Goal: Task Accomplishment & Management: Use online tool/utility

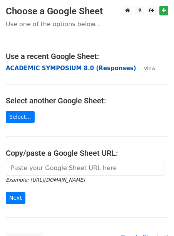
click at [83, 69] on strong "ACADEMIC SYMPOSIUM 8.0 (Responses)" at bounding box center [71, 68] width 130 height 7
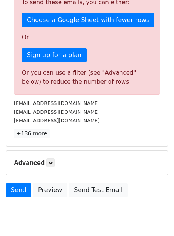
scroll to position [270, 0]
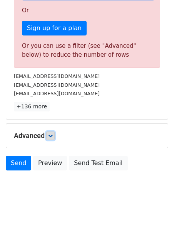
click at [51, 135] on icon at bounding box center [50, 135] width 5 height 5
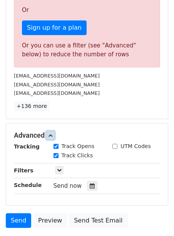
click at [51, 135] on icon at bounding box center [50, 135] width 5 height 5
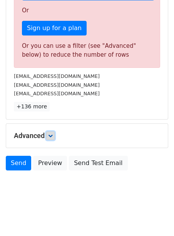
click at [51, 135] on icon at bounding box center [50, 135] width 5 height 5
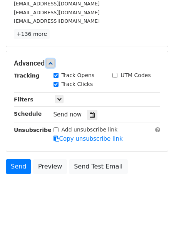
scroll to position [345, 0]
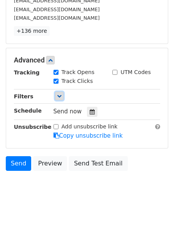
click at [58, 95] on icon at bounding box center [59, 96] width 5 height 5
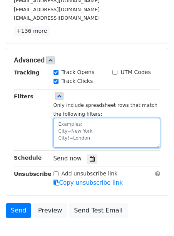
click at [66, 130] on textarea at bounding box center [106, 133] width 107 height 30
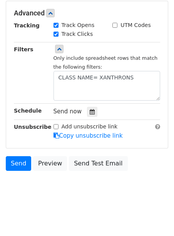
click at [34, 87] on div "Filters" at bounding box center [28, 73] width 40 height 56
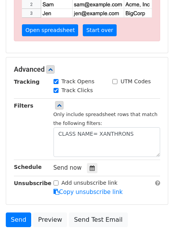
scroll to position [243, 0]
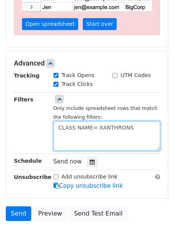
click at [98, 127] on textarea "CLASS NAME= XANTHRONS" at bounding box center [106, 136] width 107 height 30
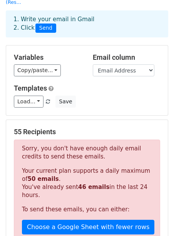
scroll to position [0, 0]
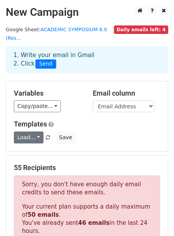
type textarea "CLASS NAME=XANTHRONS"
click at [39, 133] on link "Load..." at bounding box center [29, 137] width 30 height 12
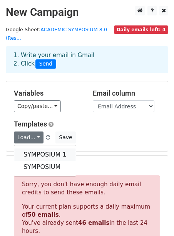
click at [33, 154] on link "SYMPOSIUM 1" at bounding box center [45, 154] width 62 height 12
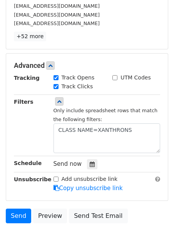
scroll to position [392, 0]
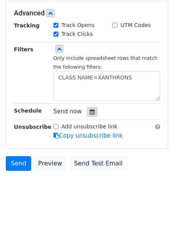
click at [91, 113] on icon at bounding box center [92, 111] width 5 height 5
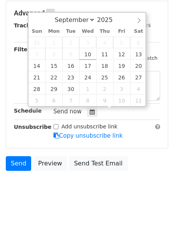
click at [63, 112] on span "Send now" at bounding box center [67, 111] width 28 height 7
type input "2025-09-11 12:00"
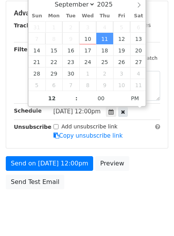
click at [128, 115] on div at bounding box center [123, 112] width 10 height 10
type input "09"
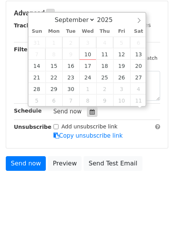
click at [90, 113] on icon at bounding box center [92, 111] width 5 height 5
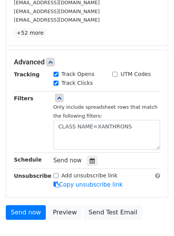
scroll to position [384, 0]
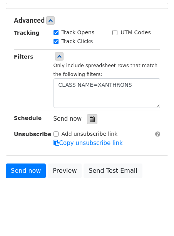
click at [90, 119] on icon at bounding box center [92, 118] width 5 height 5
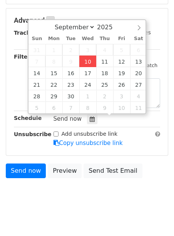
type input "2025-09-10 09:25"
type input "25"
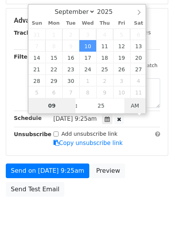
click at [139, 102] on span "AM" at bounding box center [134, 105] width 21 height 15
type input "2025-09-10 22:25"
type input "10"
click at [74, 100] on span at bounding box center [72, 102] width 5 height 8
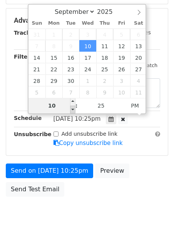
type input "2025-09-10 21:25"
type input "09"
click at [72, 109] on span at bounding box center [72, 109] width 5 height 8
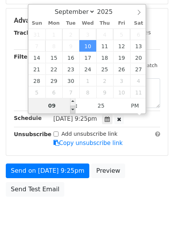
type input "2025-09-10 20:25"
type input "08"
click at [72, 109] on span at bounding box center [72, 109] width 5 height 8
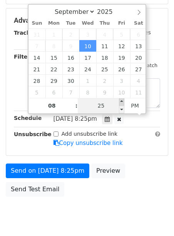
type input "2025-09-10 20:30"
type input "30"
click at [122, 101] on span at bounding box center [121, 102] width 5 height 8
type input "2025-09-10 20:35"
type input "35"
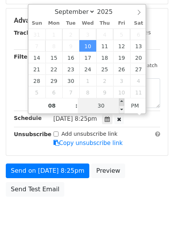
click at [122, 101] on span at bounding box center [121, 102] width 5 height 8
type input "2025-09-10 20:40"
type input "40"
click at [122, 101] on span at bounding box center [121, 102] width 5 height 8
type input "2025-09-10 20:35"
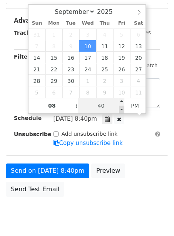
type input "35"
click at [122, 108] on span at bounding box center [121, 109] width 5 height 8
type input "2025-09-10 20:30"
type input "30"
click at [122, 108] on span at bounding box center [121, 109] width 5 height 8
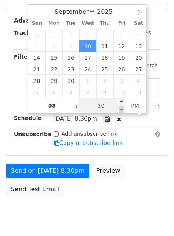
scroll to position [266, 0]
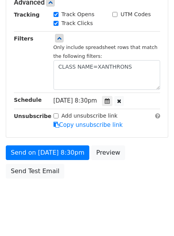
scroll to position [405, 0]
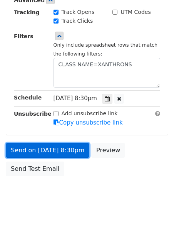
click at [71, 150] on link "Send on Sep 10 at 8:30pm" at bounding box center [48, 150] width 84 height 15
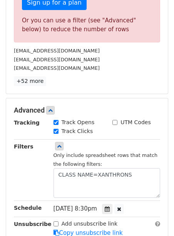
scroll to position [294, 0]
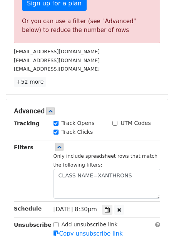
click at [50, 159] on div "Only include spreadsheet rows that match the following filters: CLASS NAME=XANT…" at bounding box center [107, 171] width 119 height 56
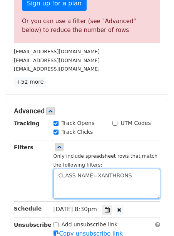
drag, startPoint x: 63, startPoint y: 177, endPoint x: 166, endPoint y: 173, distance: 103.2
click at [166, 173] on div "Advanced Tracking Track Opens UTM Codes Track Clicks Filters Only include sprea…" at bounding box center [87, 172] width 162 height 147
type textarea "C"
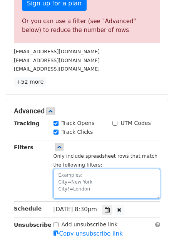
paste textarea "silverlove935@gmail.com nosiratkasali2021@gmail.com deborahpyne6@gmail.com well…"
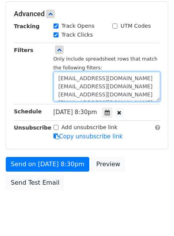
scroll to position [332, 0]
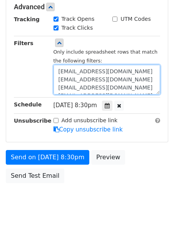
click at [57, 74] on textarea "silverlove935@gmail.com nosiratkasali2021@gmail.com deborahpyne6@gmail.com well…" at bounding box center [106, 80] width 107 height 30
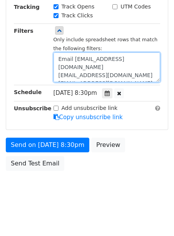
scroll to position [263, 0]
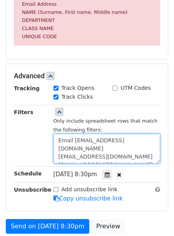
click at [80, 151] on textarea "Email addresssilverlove935@gmail.com nosiratkasali2021@gmail.com deborahpyne6@g…" at bounding box center [106, 149] width 107 height 30
click at [102, 146] on textarea "Email addresssilverlove935@gmail.com nosiratkasali2021@gmail.com deborahpyne6@g…" at bounding box center [106, 149] width 107 height 30
click at [80, 150] on textarea "Email addresssilverlove935@gmail.com nosiratkasali2021@gmail.com deborahpyne6@g…" at bounding box center [106, 149] width 107 height 30
click at [96, 142] on textarea "Email address silverlove935@gmail.com nosiratkasali2021@gmail.com deborahpyne6@…" at bounding box center [106, 149] width 107 height 30
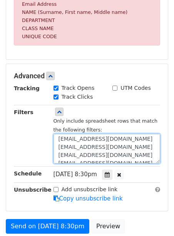
scroll to position [65, 0]
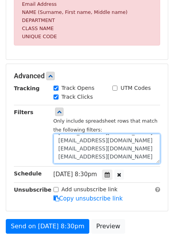
drag, startPoint x: 60, startPoint y: 158, endPoint x: 77, endPoint y: 165, distance: 17.7
click at [77, 165] on div "Tracking Track Opens UTM Codes Track Clicks Filters Only include spreadsheet ro…" at bounding box center [87, 143] width 146 height 119
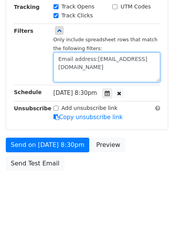
scroll to position [263, 0]
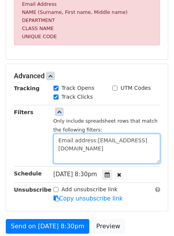
click at [80, 150] on textarea "Email address:silverlove935@gmail.com" at bounding box center [106, 149] width 107 height 30
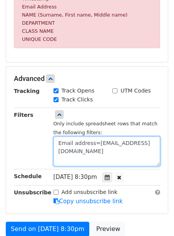
scroll to position [262, 0]
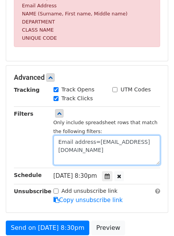
click at [61, 154] on textarea "Email address=silverlove935@gmail.com" at bounding box center [106, 150] width 107 height 30
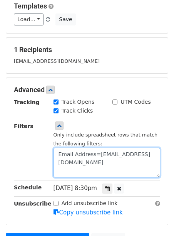
scroll to position [119, 0]
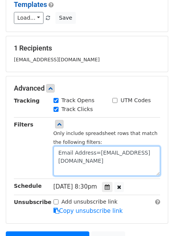
type textarea "Email Address=silverlove935@gmail.com"
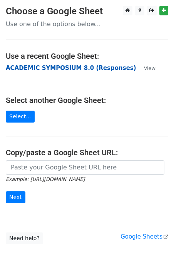
click at [50, 67] on strong "ACADEMIC SYMPOSIUM 8.0 (Responses)" at bounding box center [71, 68] width 130 height 7
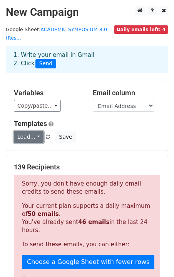
click at [30, 135] on link "Load..." at bounding box center [29, 137] width 30 height 12
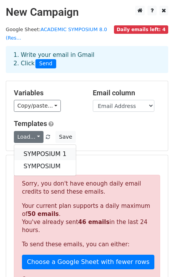
click at [35, 152] on link "SYMPOSIUM 1" at bounding box center [45, 154] width 62 height 12
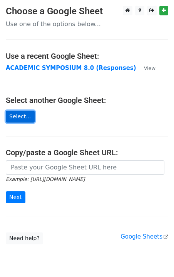
click at [19, 117] on link "Select..." at bounding box center [20, 117] width 29 height 12
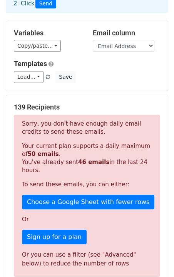
scroll to position [32, 0]
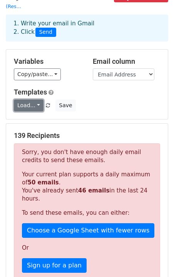
click at [35, 104] on link "Load..." at bounding box center [29, 106] width 30 height 12
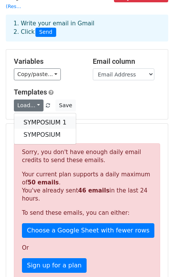
click at [40, 117] on link "SYMPOSIUM 1" at bounding box center [45, 123] width 62 height 12
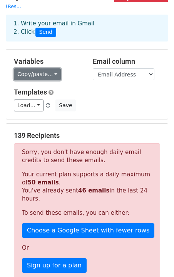
click at [47, 75] on link "Copy/paste..." at bounding box center [37, 75] width 47 height 12
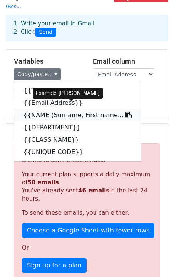
click at [35, 115] on link "{{NAME (Surname, First name..." at bounding box center [77, 115] width 127 height 12
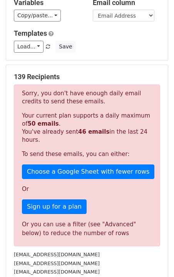
scroll to position [228, 0]
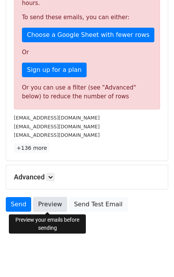
click at [48, 202] on link "Preview" at bounding box center [50, 204] width 34 height 15
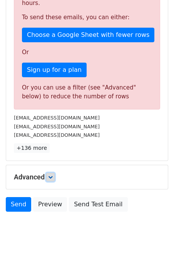
click at [53, 179] on icon at bounding box center [50, 177] width 5 height 5
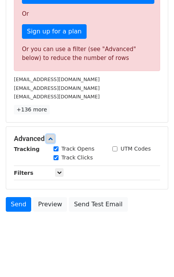
scroll to position [303, 0]
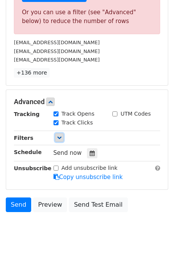
click at [57, 140] on icon at bounding box center [59, 137] width 5 height 5
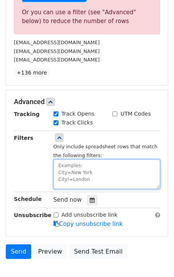
click at [67, 178] on textarea at bounding box center [106, 175] width 107 height 30
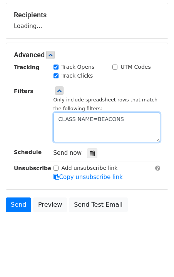
scroll to position [183, 0]
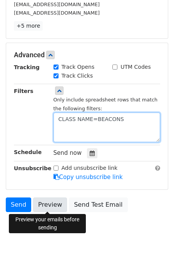
type textarea "CLASS NAME=BEACONS"
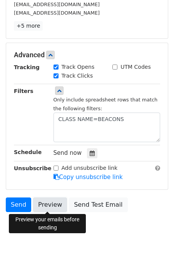
click at [47, 207] on link "Preview" at bounding box center [50, 205] width 34 height 15
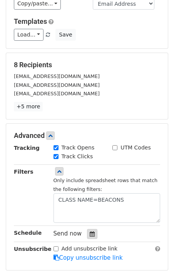
scroll to position [0, 0]
